Goal: Task Accomplishment & Management: Use online tool/utility

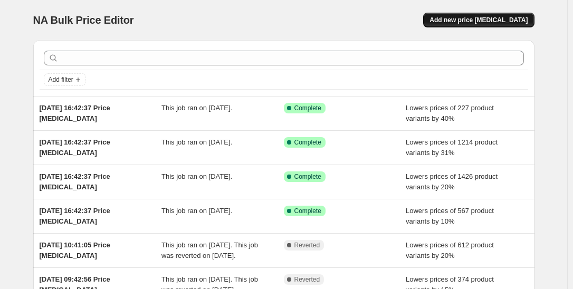
click at [481, 20] on span "Add new price [MEDICAL_DATA]" at bounding box center [478, 20] width 98 height 8
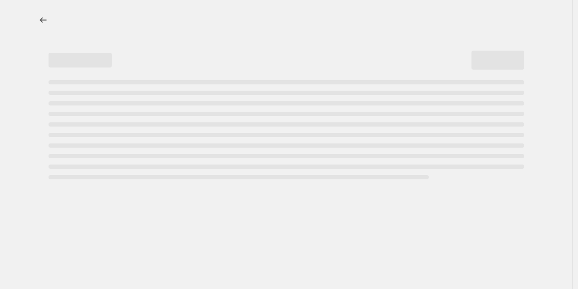
select select "percentage"
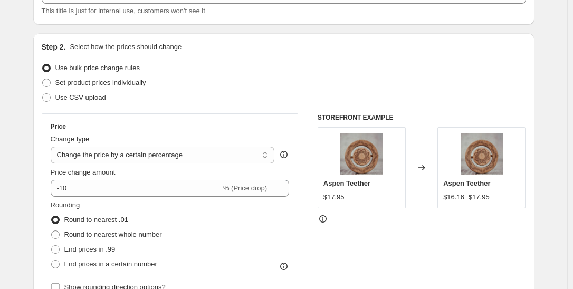
scroll to position [81, 0]
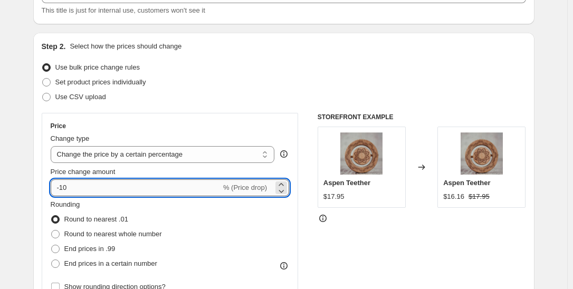
click at [145, 188] on input "-10" at bounding box center [136, 187] width 170 height 17
type input "-1"
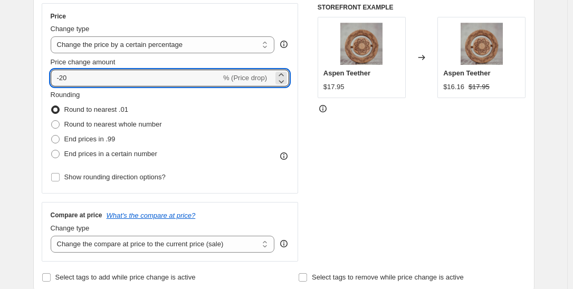
scroll to position [304, 0]
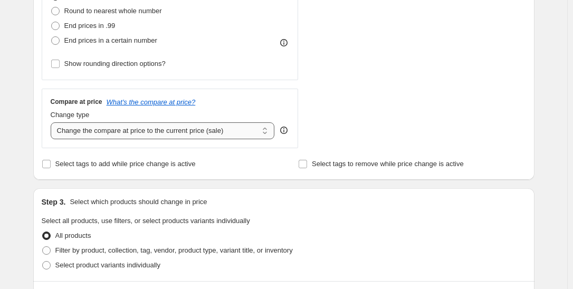
type input "-20"
click at [273, 128] on select "Change the compare at price to the current price (sale) Change the compare at p…" at bounding box center [163, 130] width 224 height 17
click at [53, 122] on select "Change the compare at price to the current price (sale) Change the compare at p…" at bounding box center [163, 130] width 224 height 17
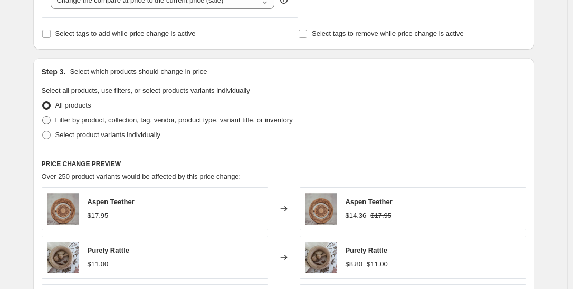
scroll to position [473, 0]
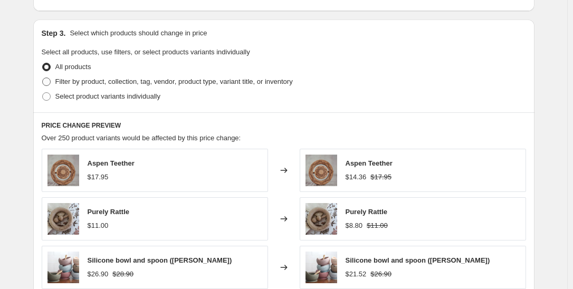
click at [127, 80] on span "Filter by product, collection, tag, vendor, product type, variant title, or inv…" at bounding box center [173, 82] width 237 height 8
click at [43, 78] on input "Filter by product, collection, tag, vendor, product type, variant title, or inv…" at bounding box center [42, 78] width 1 height 1
radio input "true"
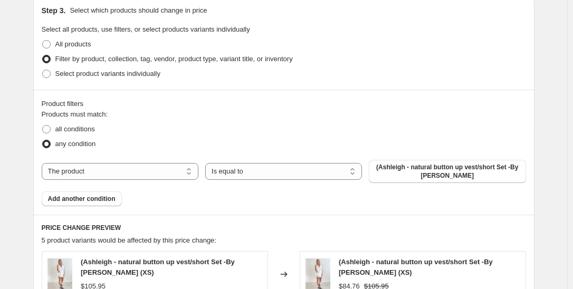
scroll to position [539, 0]
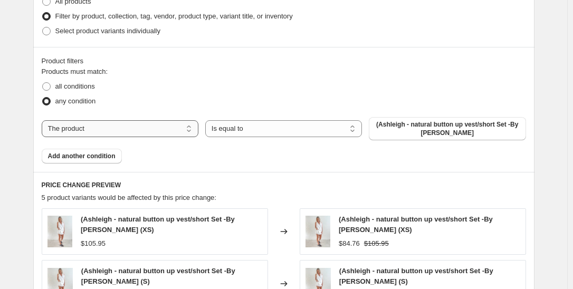
click at [176, 126] on select "The product The product's collection The product's tag The product's vendor The…" at bounding box center [120, 128] width 157 height 17
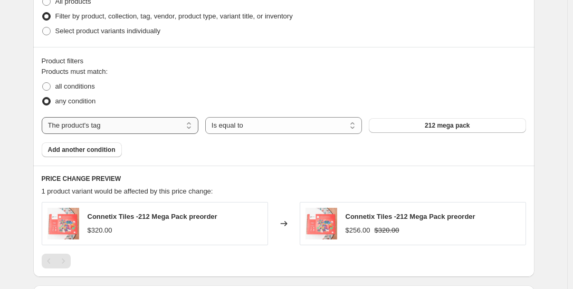
click at [177, 123] on select "The product The product's collection The product's tag The product's vendor The…" at bounding box center [120, 125] width 157 height 17
select select "collection"
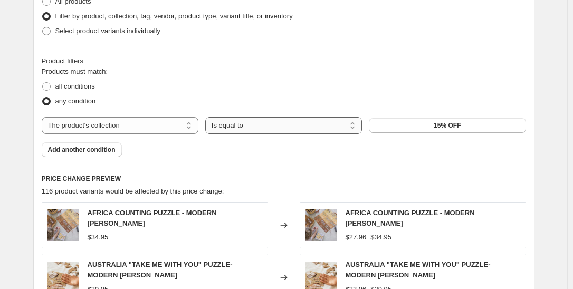
click at [319, 128] on select "Is equal to Is not equal to" at bounding box center [283, 125] width 157 height 17
click at [448, 122] on span "15% OFF" at bounding box center [447, 125] width 27 height 8
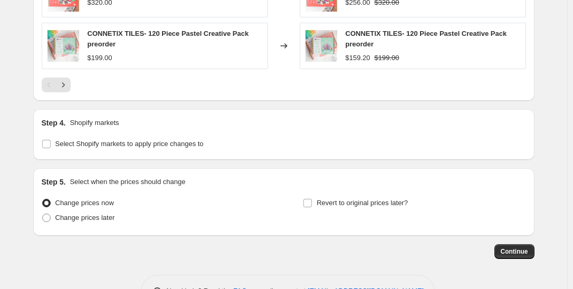
scroll to position [945, 0]
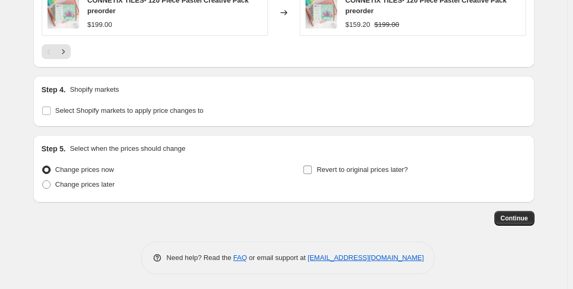
click at [318, 168] on label "Revert to original prices later?" at bounding box center [355, 169] width 105 height 15
click at [312, 168] on input "Revert to original prices later?" at bounding box center [307, 170] width 8 height 8
checkbox input "true"
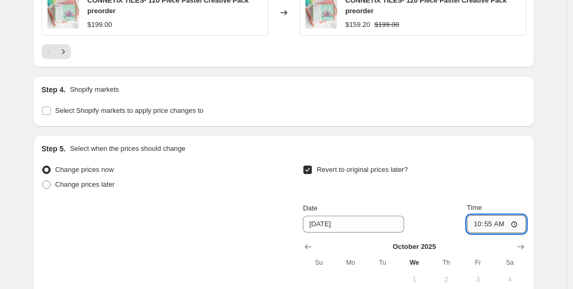
click at [491, 222] on input "10:55" at bounding box center [496, 224] width 59 height 18
click at [515, 222] on input "10:55" at bounding box center [496, 224] width 59 height 18
type input "09:00"
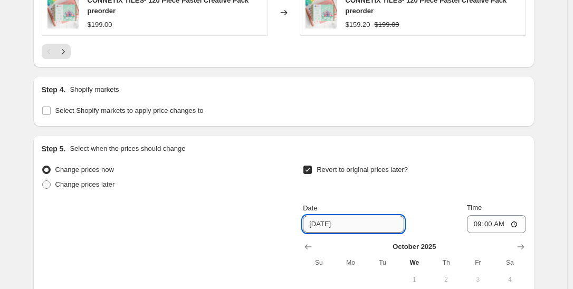
click at [362, 225] on input "[DATE]" at bounding box center [353, 224] width 101 height 17
click at [319, 223] on input "[DATE]" at bounding box center [353, 224] width 101 height 17
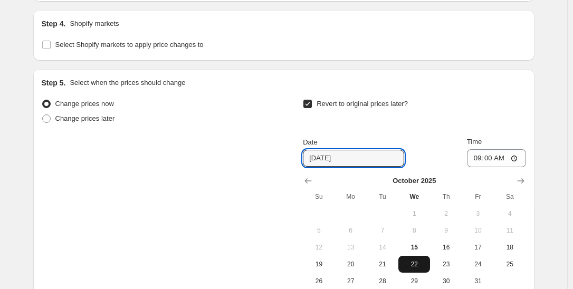
scroll to position [1034, 0]
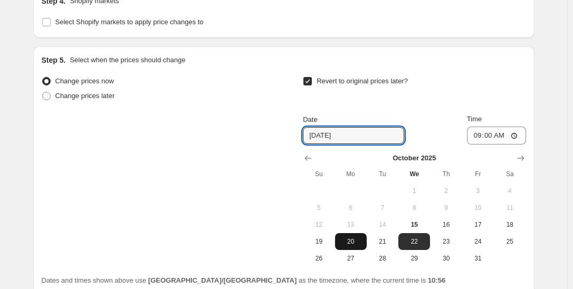
click at [357, 243] on span "20" at bounding box center [350, 241] width 23 height 8
type input "[DATE]"
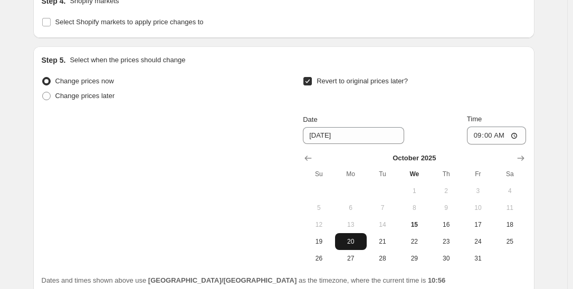
click at [357, 239] on span "20" at bounding box center [350, 241] width 23 height 8
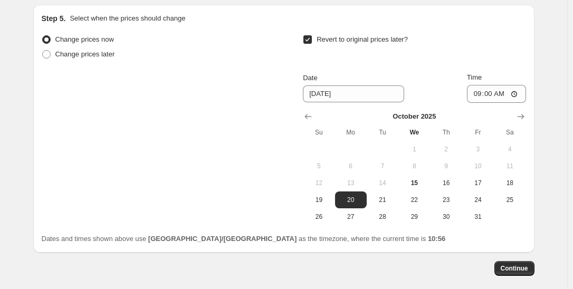
scroll to position [1126, 0]
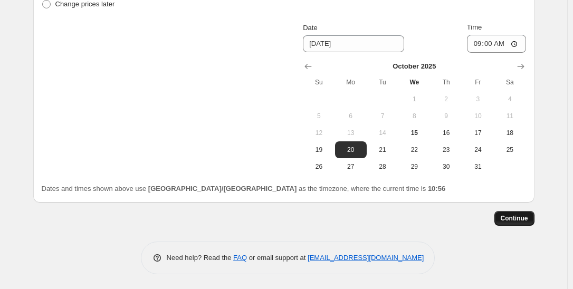
click at [516, 217] on span "Continue" at bounding box center [514, 218] width 27 height 8
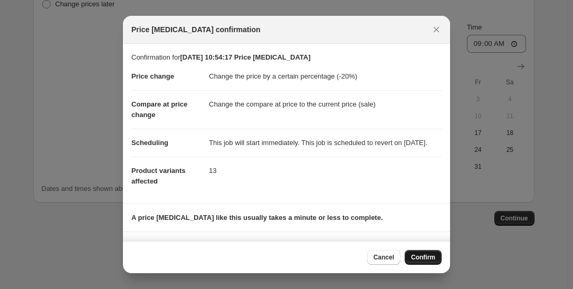
click at [437, 254] on button "Confirm" at bounding box center [423, 257] width 37 height 15
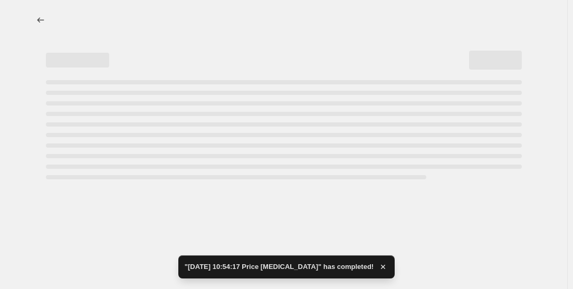
select select "percentage"
select select "collection"
